Goal: Find specific page/section: Find specific page/section

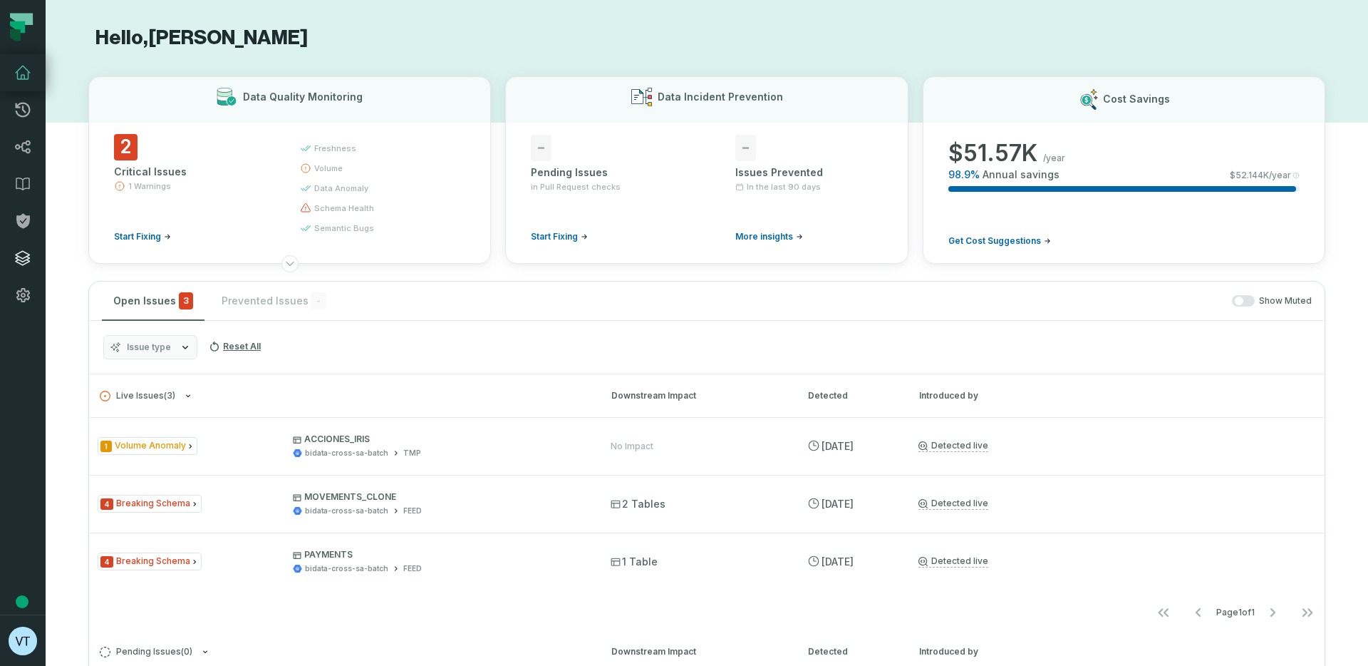
click at [21, 259] on icon at bounding box center [22, 257] width 17 height 17
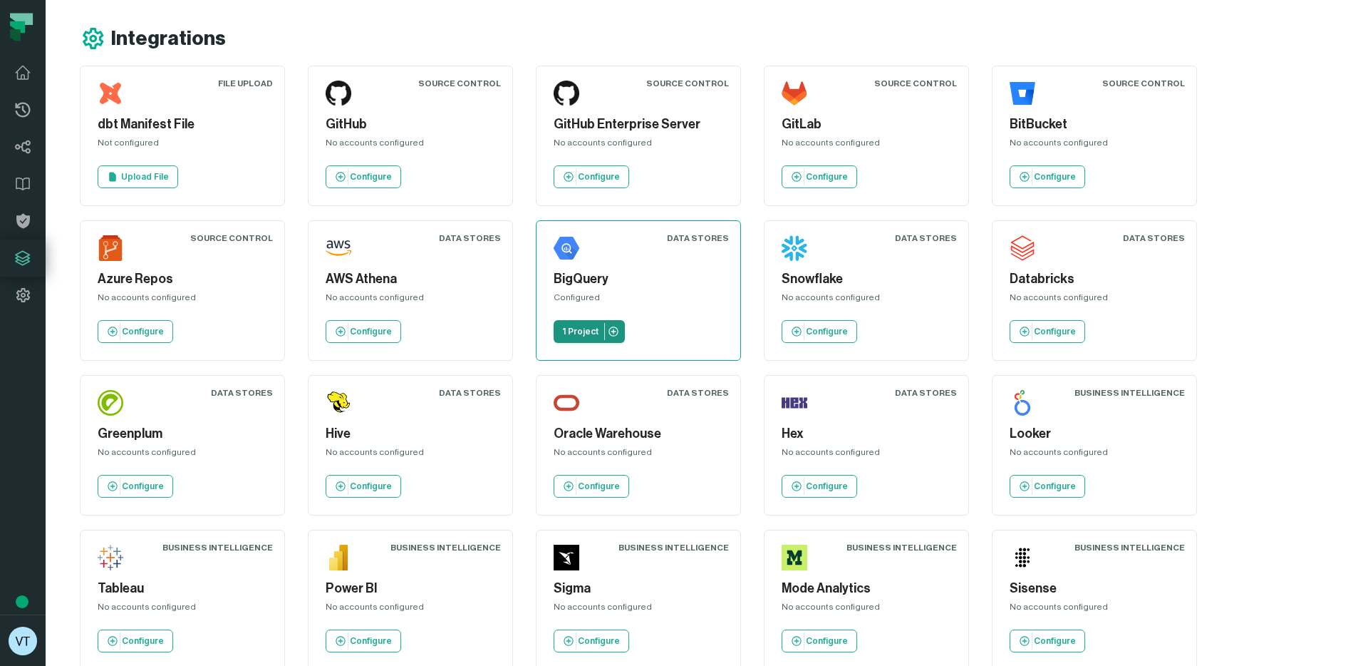
click at [576, 336] on p "1 Project" at bounding box center [580, 331] width 36 height 11
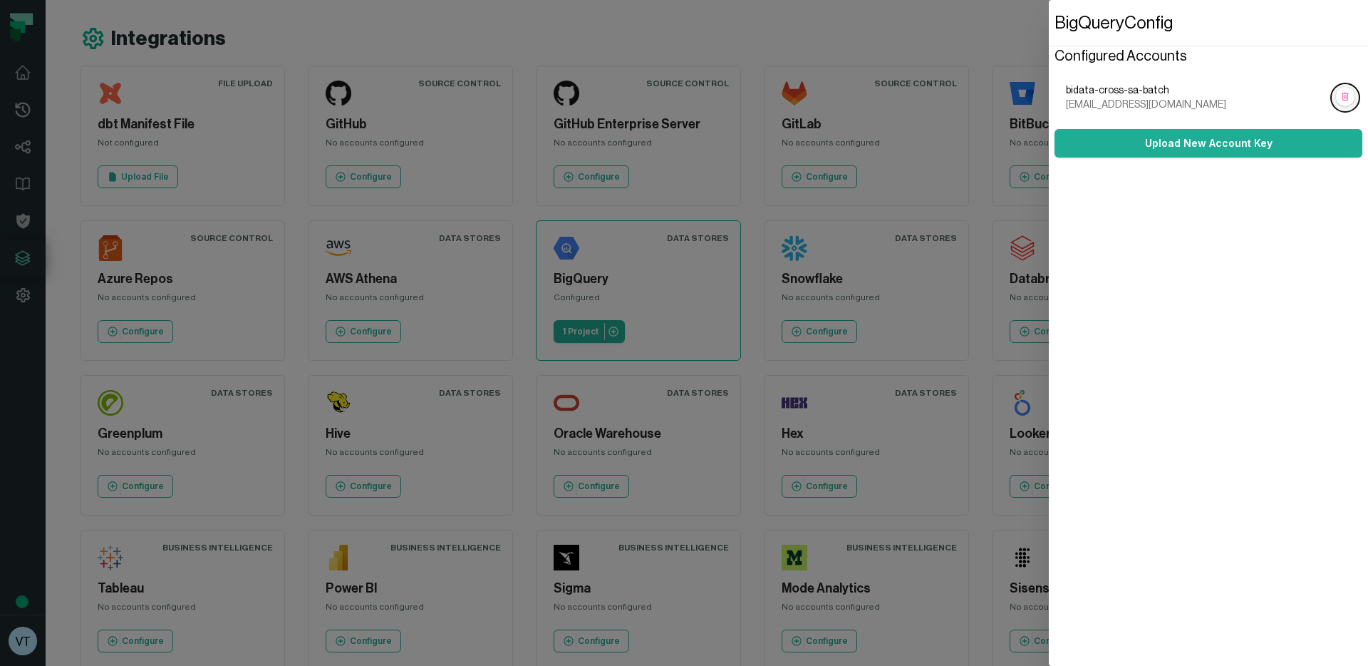
click at [1346, 101] on rect "button" at bounding box center [1345, 97] width 19 height 19
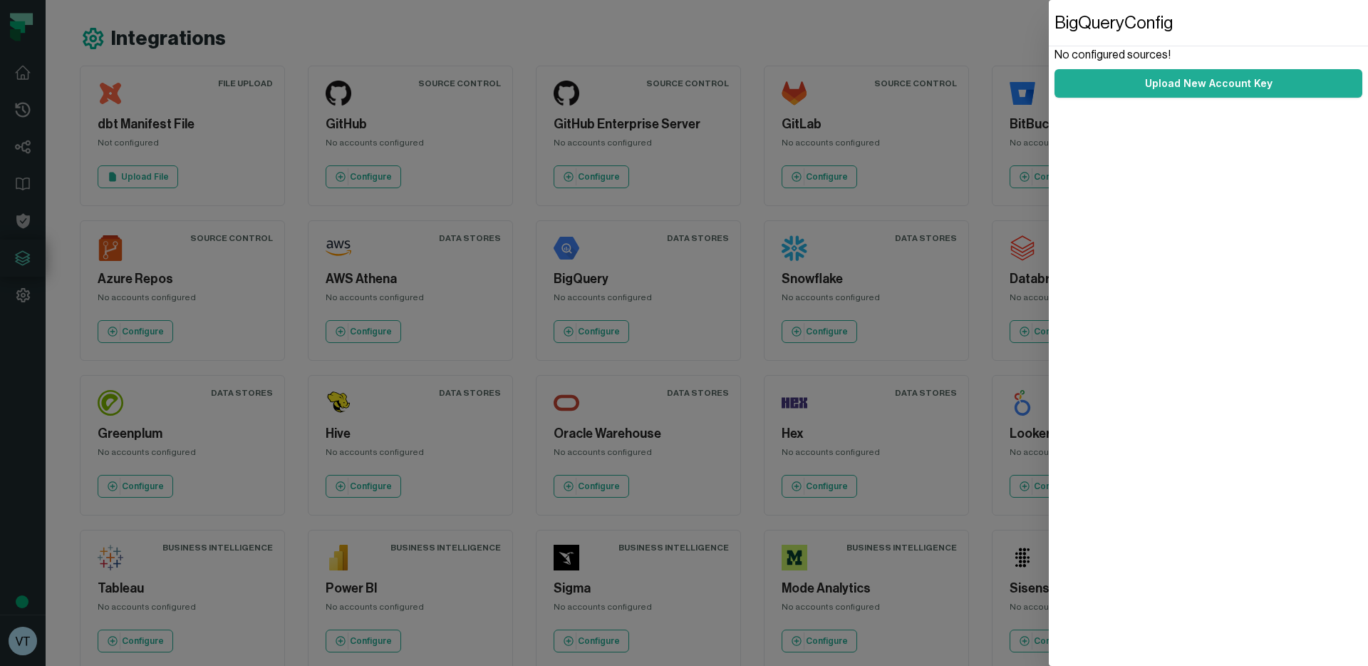
click at [1049, 259] on dialog "BigQuery Config No configured sources! Upload New Account Key" at bounding box center [1208, 333] width 319 height 666
